Goal: Find contact information: Find contact information

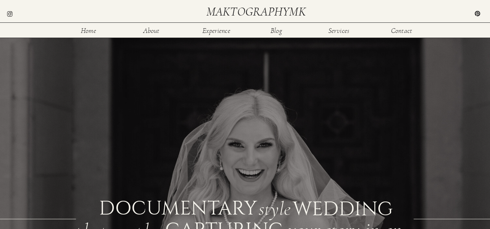
click at [401, 29] on nav "Contact" at bounding box center [402, 30] width 24 height 6
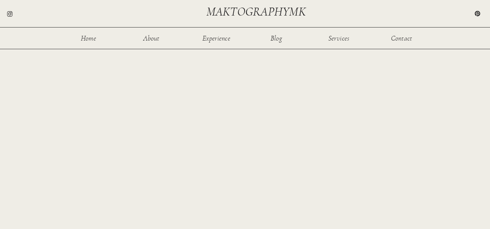
scroll to position [471, 0]
click at [97, 140] on div "Home About Experience Services Contact Blog maktographymk We'll capture all the…" at bounding box center [245, 7] width 490 height 956
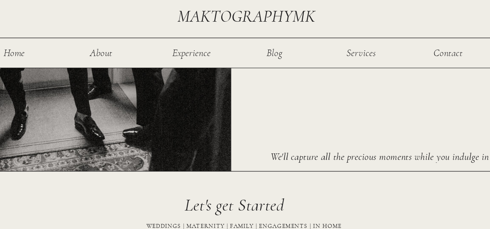
scroll to position [206, 0]
